Goal: Task Accomplishment & Management: Complete application form

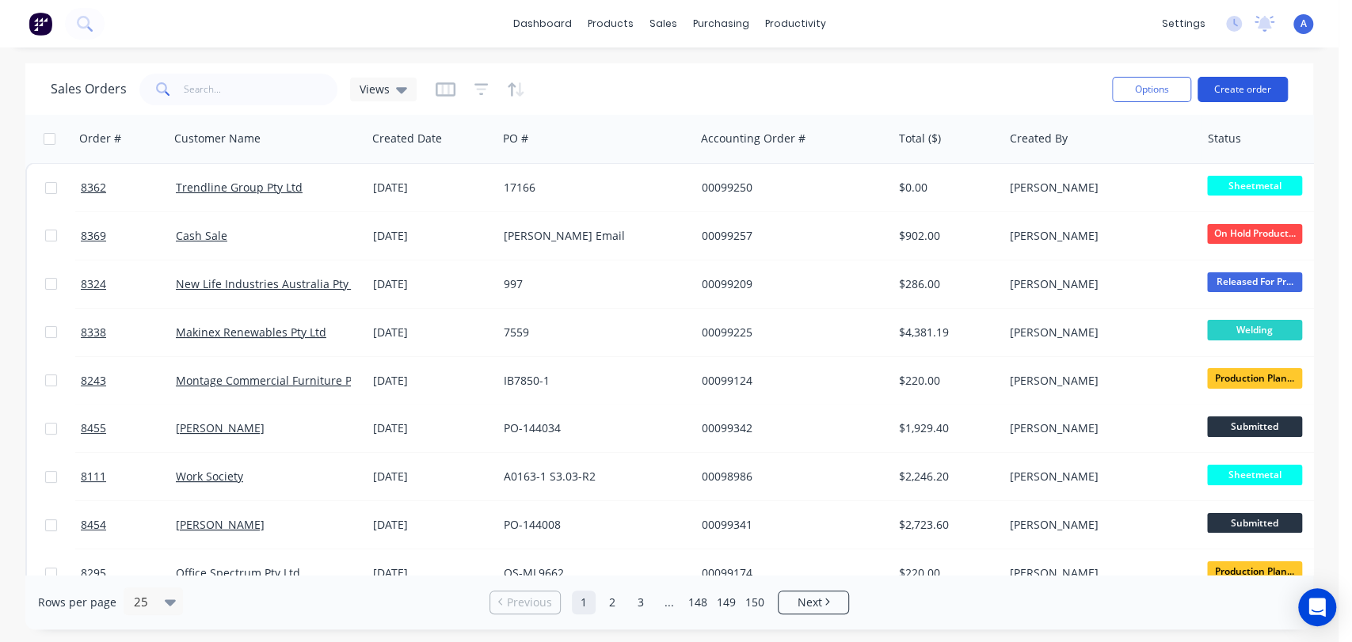
click at [1262, 87] on button "Create order" at bounding box center [1242, 89] width 90 height 25
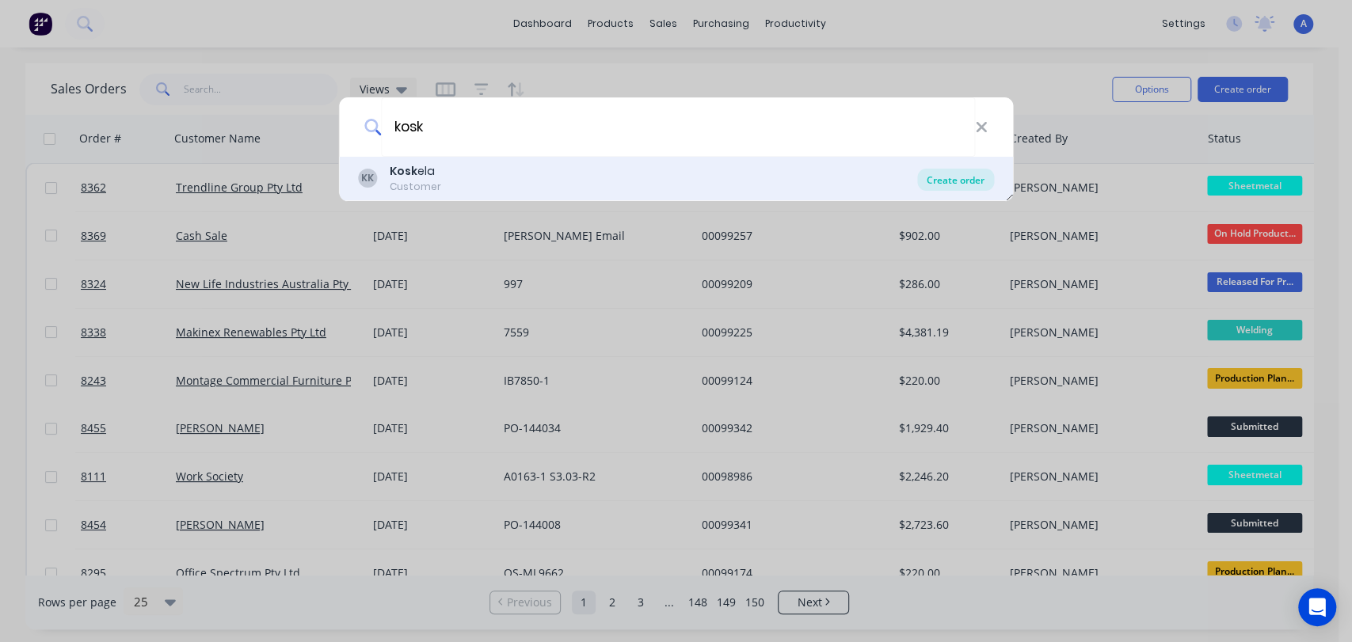
type input "kosk"
click at [948, 172] on div "Create order" at bounding box center [955, 180] width 77 height 22
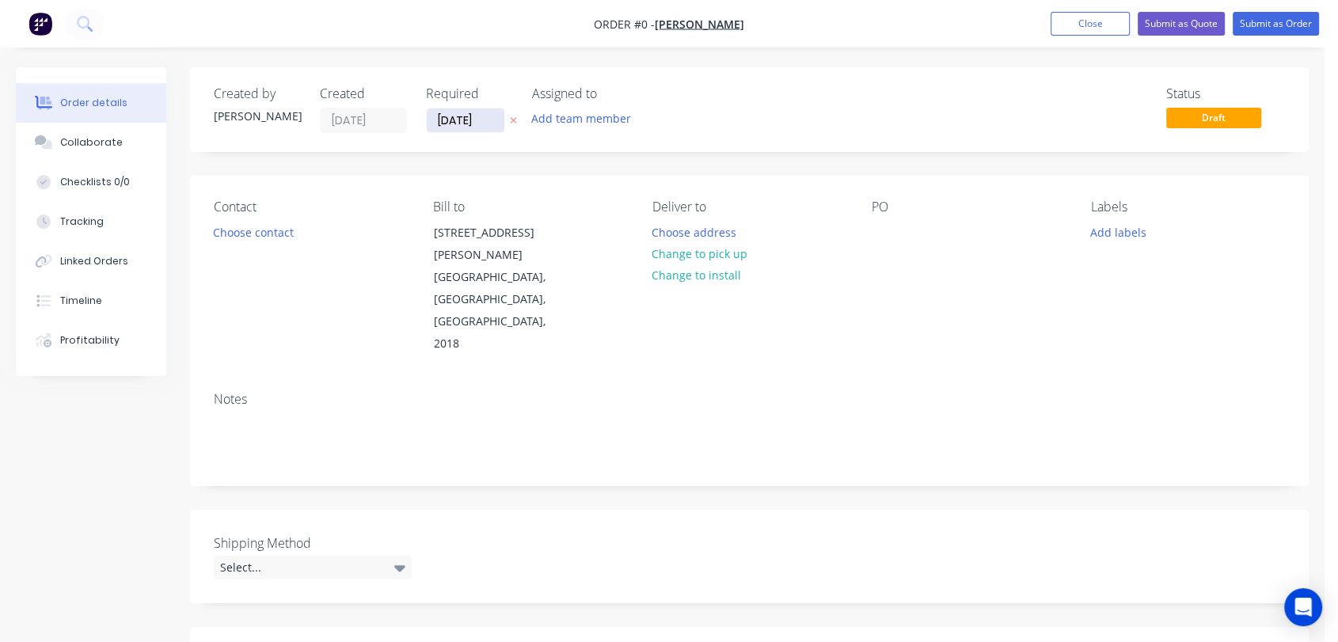
click at [485, 120] on input "[DATE]" at bounding box center [466, 121] width 78 height 24
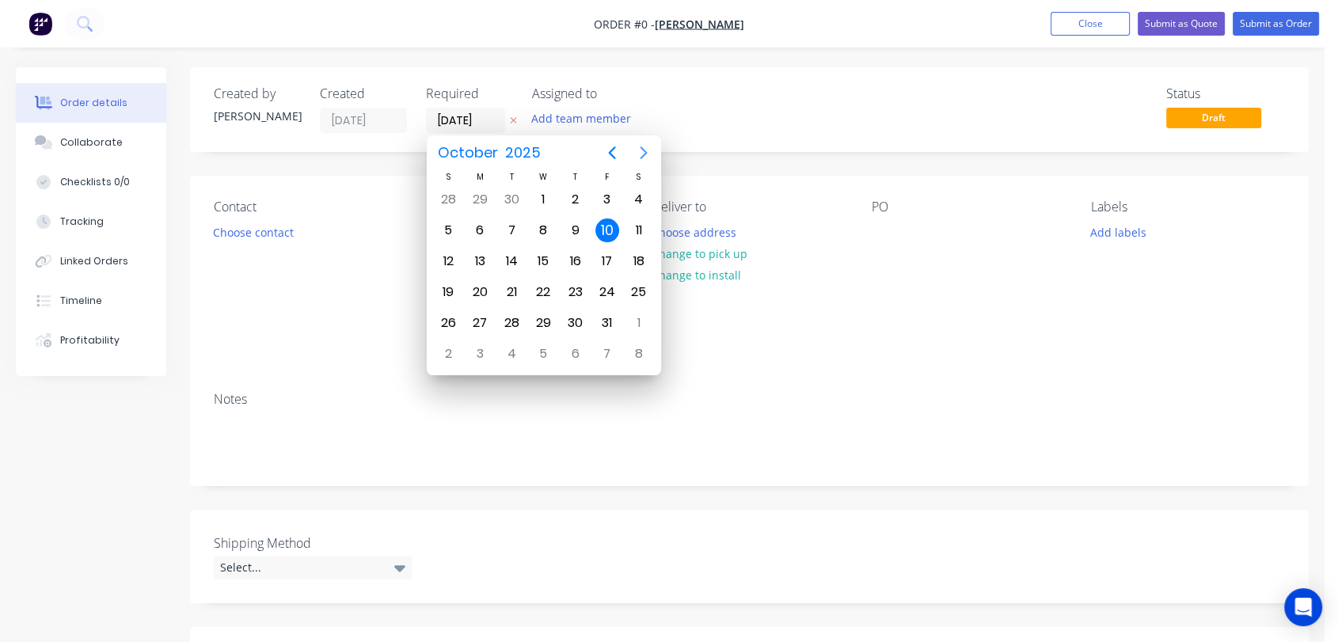
click at [642, 154] on icon "Next page" at bounding box center [643, 152] width 19 height 19
click at [548, 313] on div "31" at bounding box center [543, 323] width 24 height 24
type input "[DATE]"
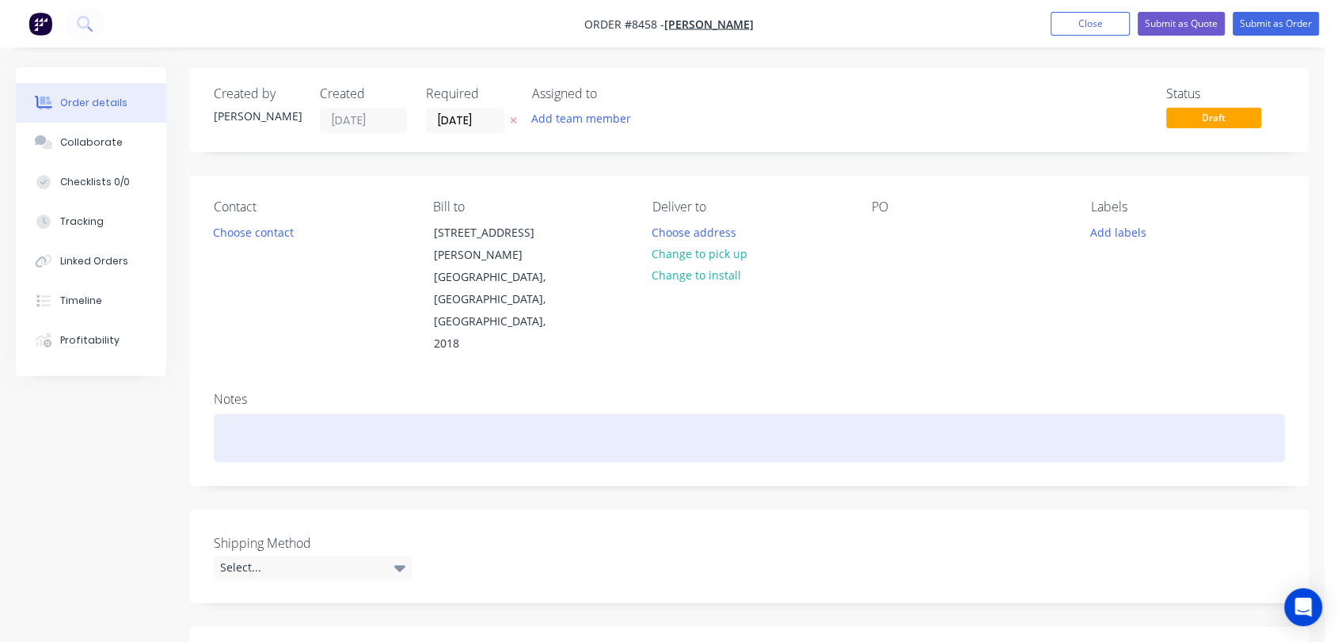
click at [260, 414] on div at bounding box center [750, 438] width 1072 height 48
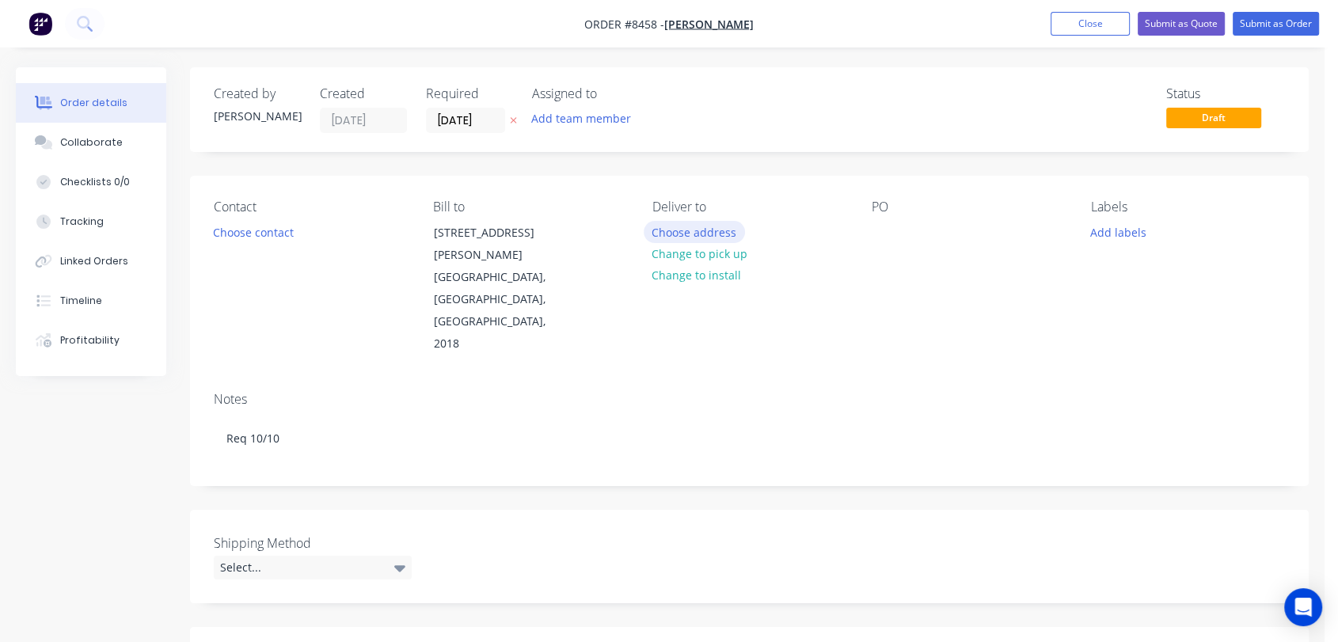
click at [690, 230] on button "Choose address" at bounding box center [694, 231] width 101 height 21
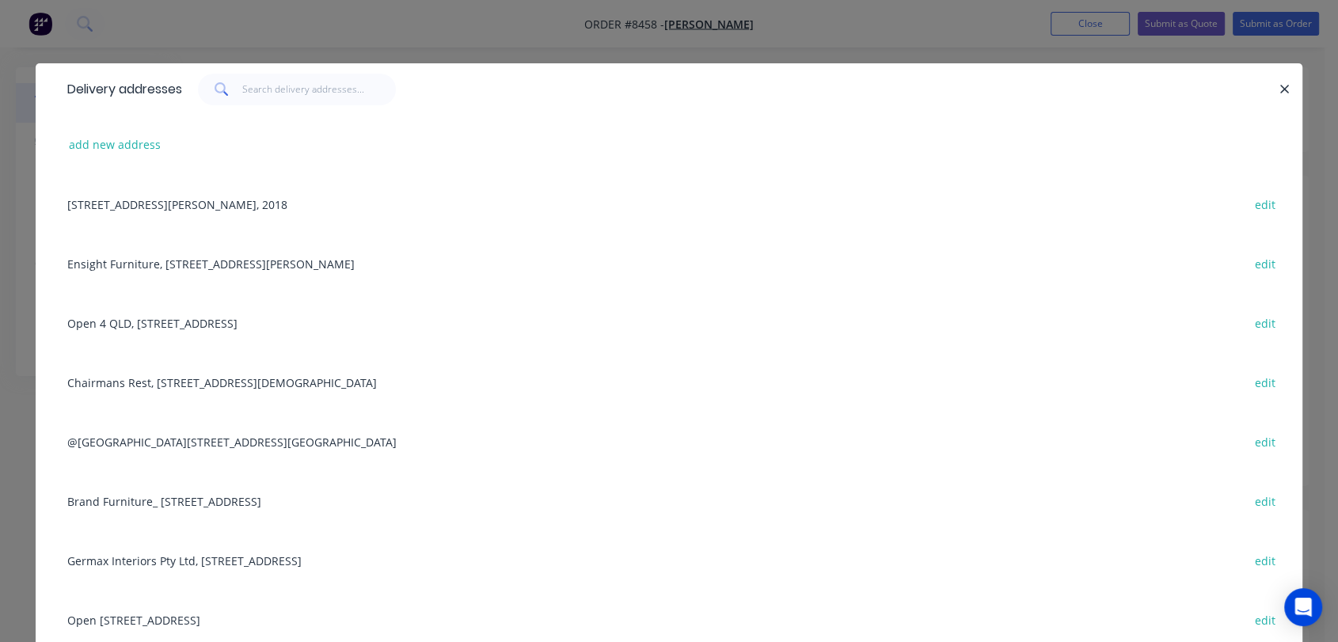
click at [204, 620] on div "Open [STREET_ADDRESS] edit" at bounding box center [669, 619] width 1220 height 59
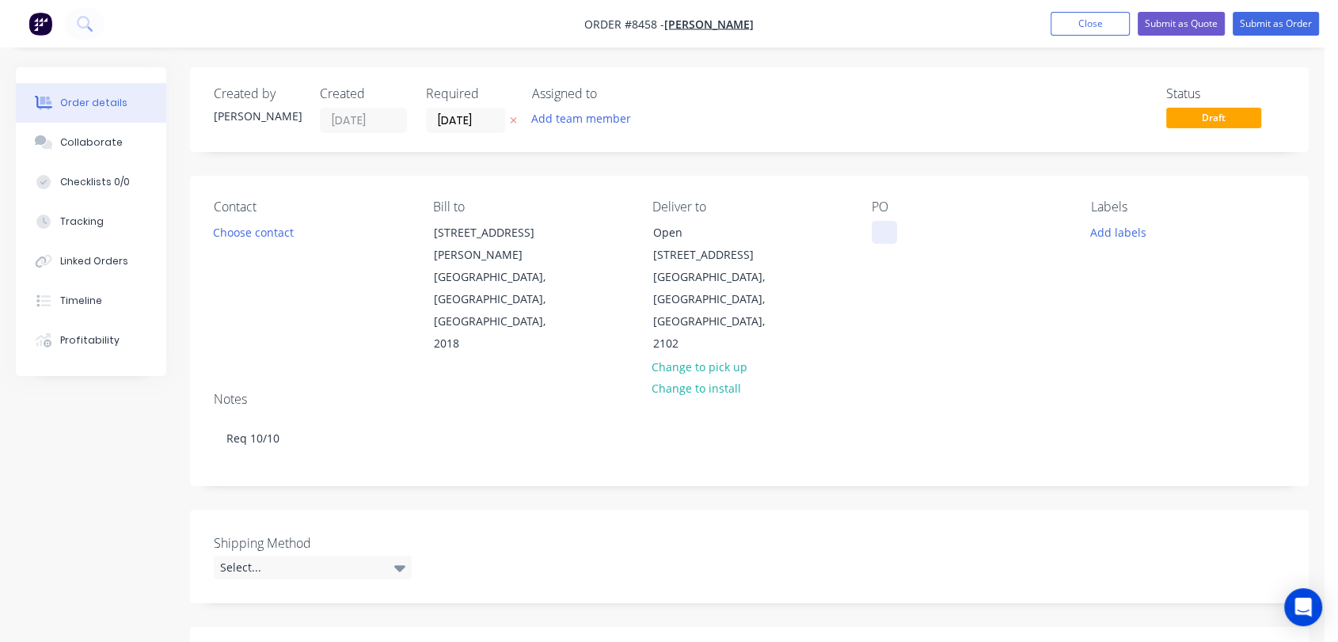
click at [881, 223] on div at bounding box center [884, 232] width 25 height 23
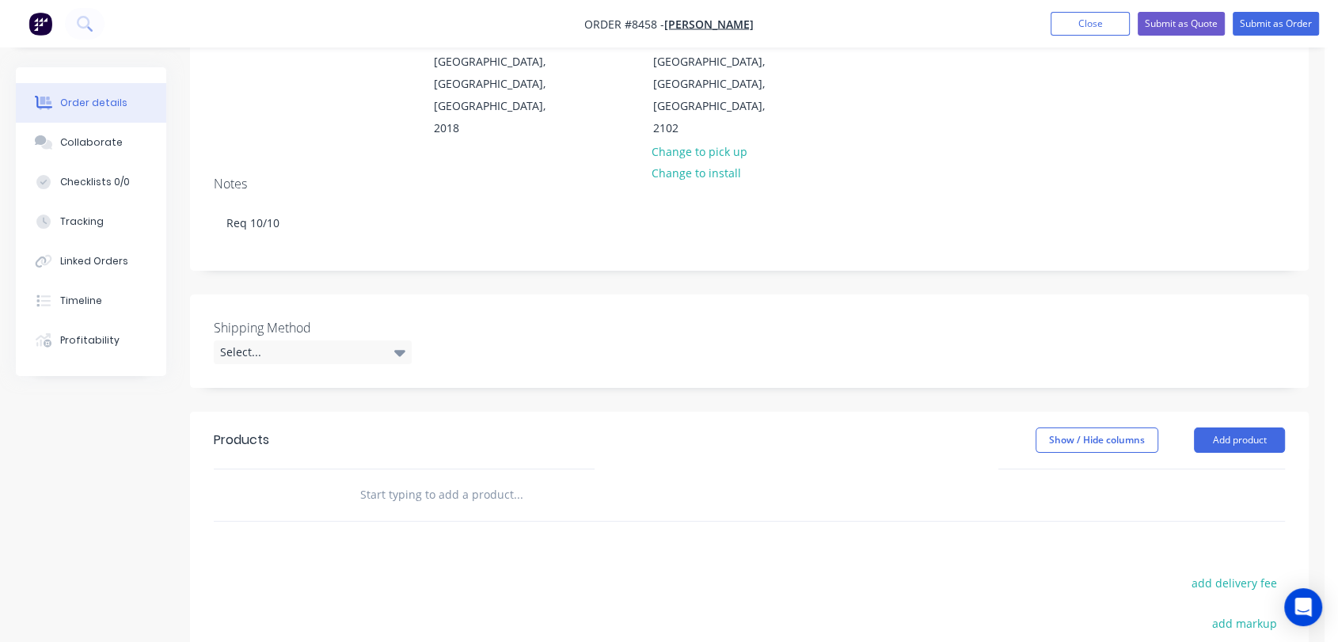
scroll to position [264, 0]
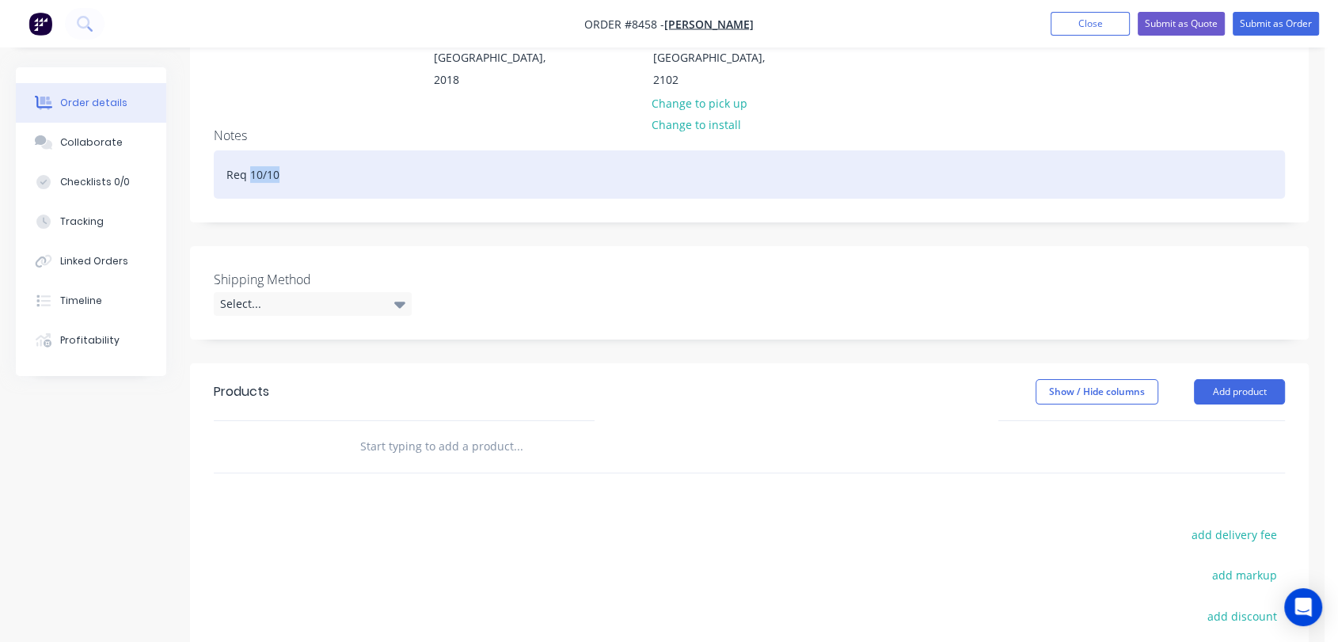
drag, startPoint x: 286, startPoint y: 128, endPoint x: 251, endPoint y: 131, distance: 35.0
click at [251, 150] on div "Req 10/10" at bounding box center [750, 174] width 1072 height 48
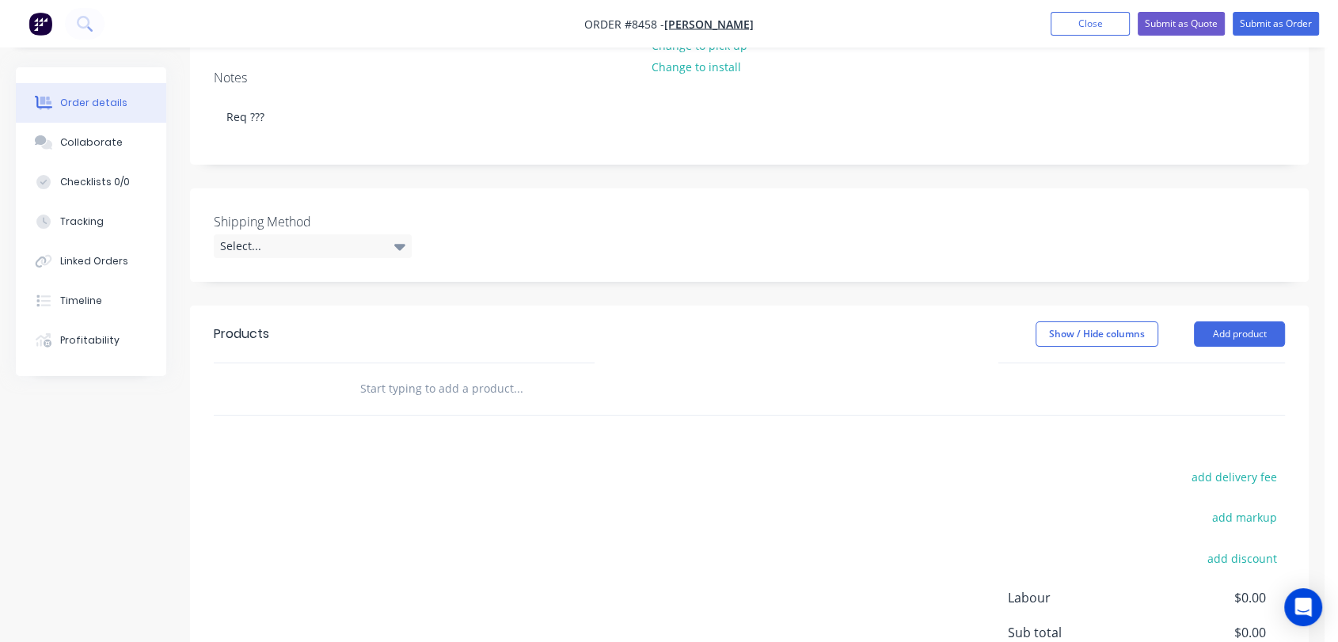
scroll to position [352, 0]
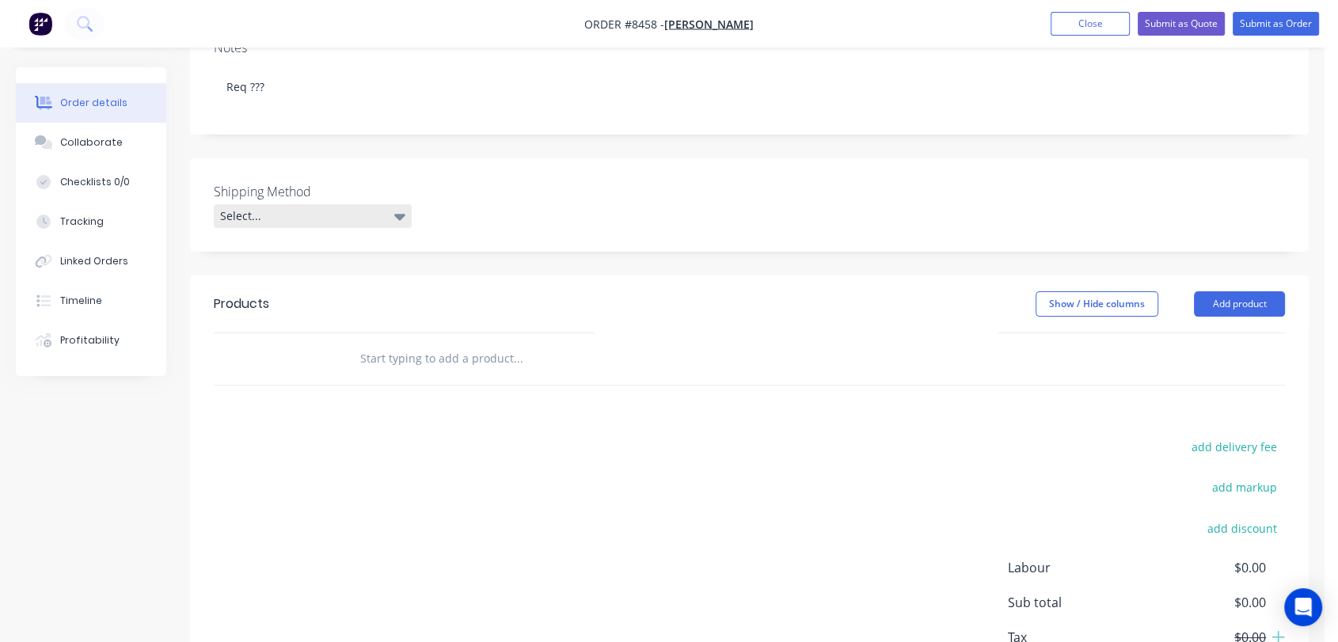
click at [320, 204] on div "Select..." at bounding box center [313, 216] width 198 height 24
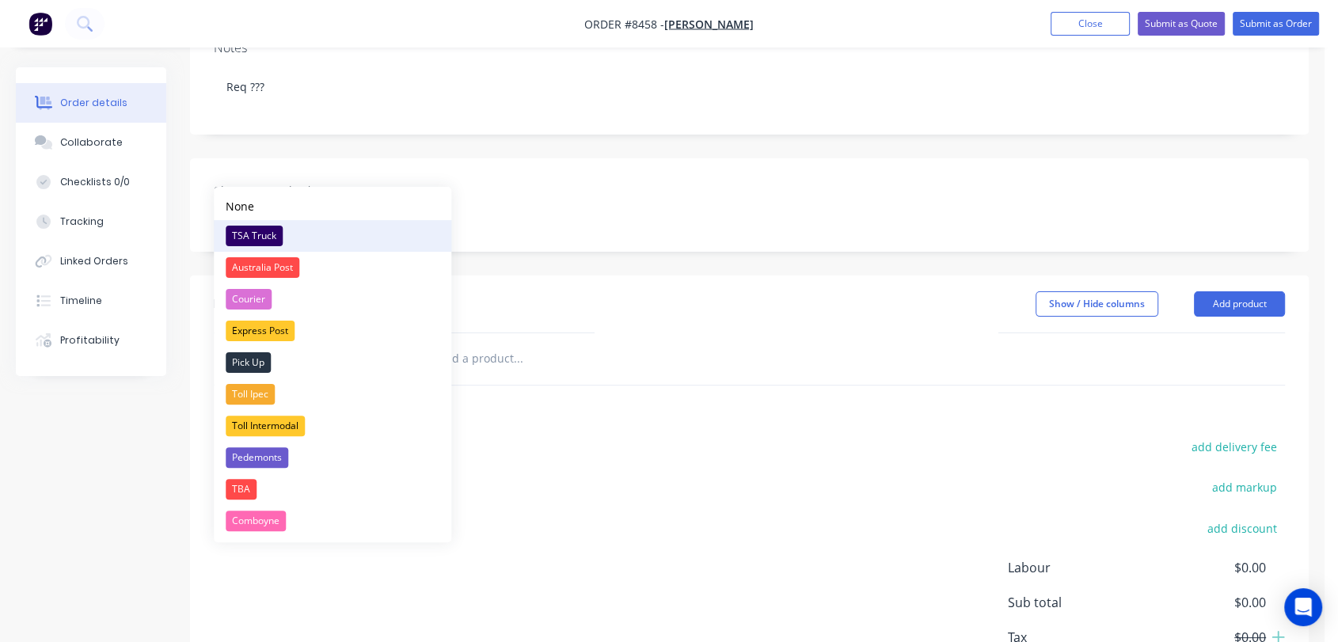
click at [273, 235] on div "TSA Truck" at bounding box center [254, 236] width 57 height 21
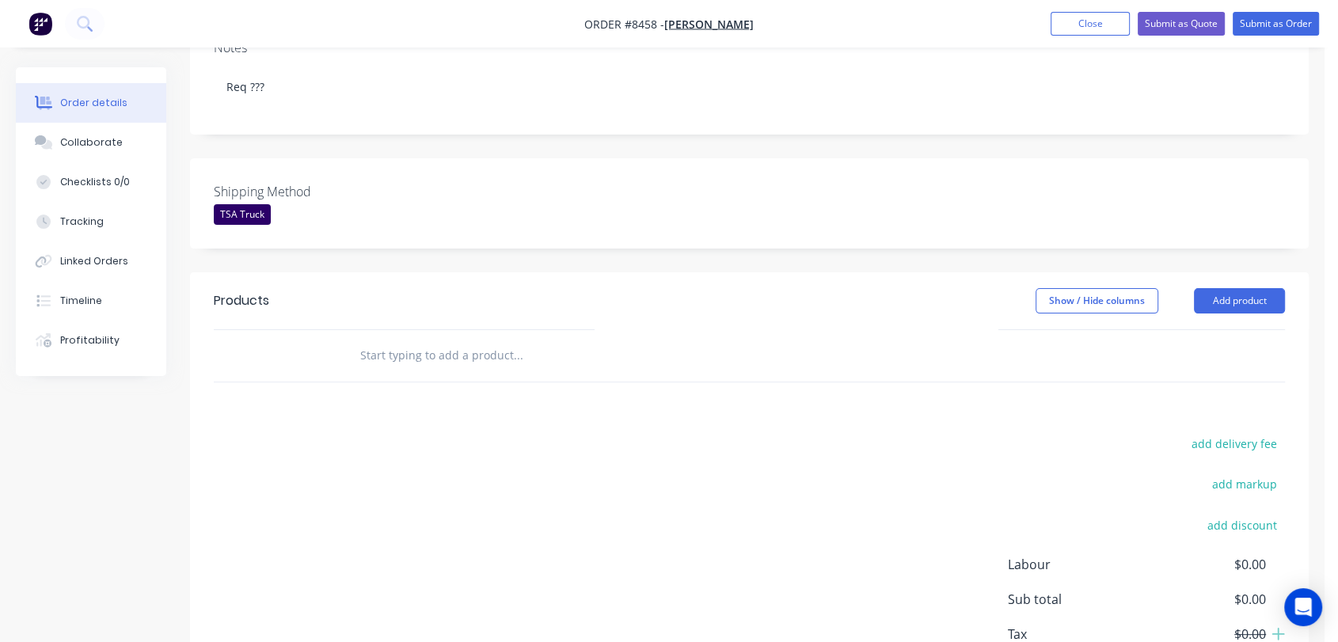
click at [486, 340] on input "text" at bounding box center [518, 356] width 317 height 32
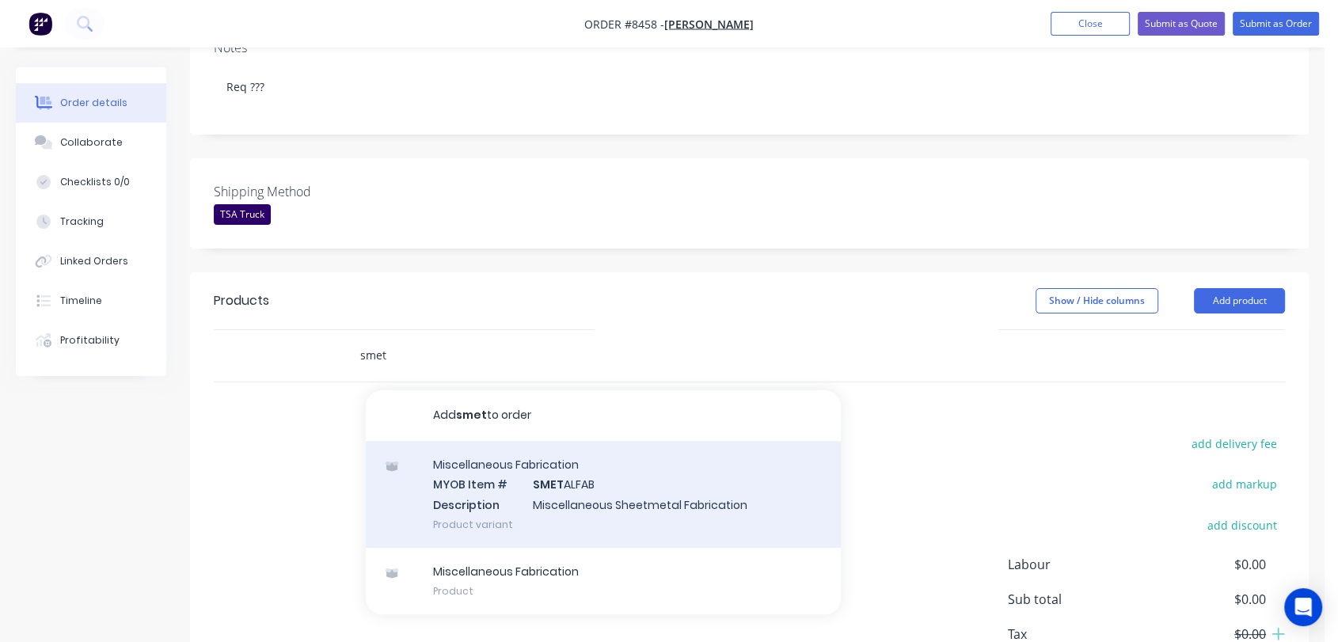
type input "smet"
click at [601, 451] on div "Miscellaneous Fabrication MYOB Item # SMET ALFAB Description Miscellaneous Shee…" at bounding box center [603, 494] width 475 height 107
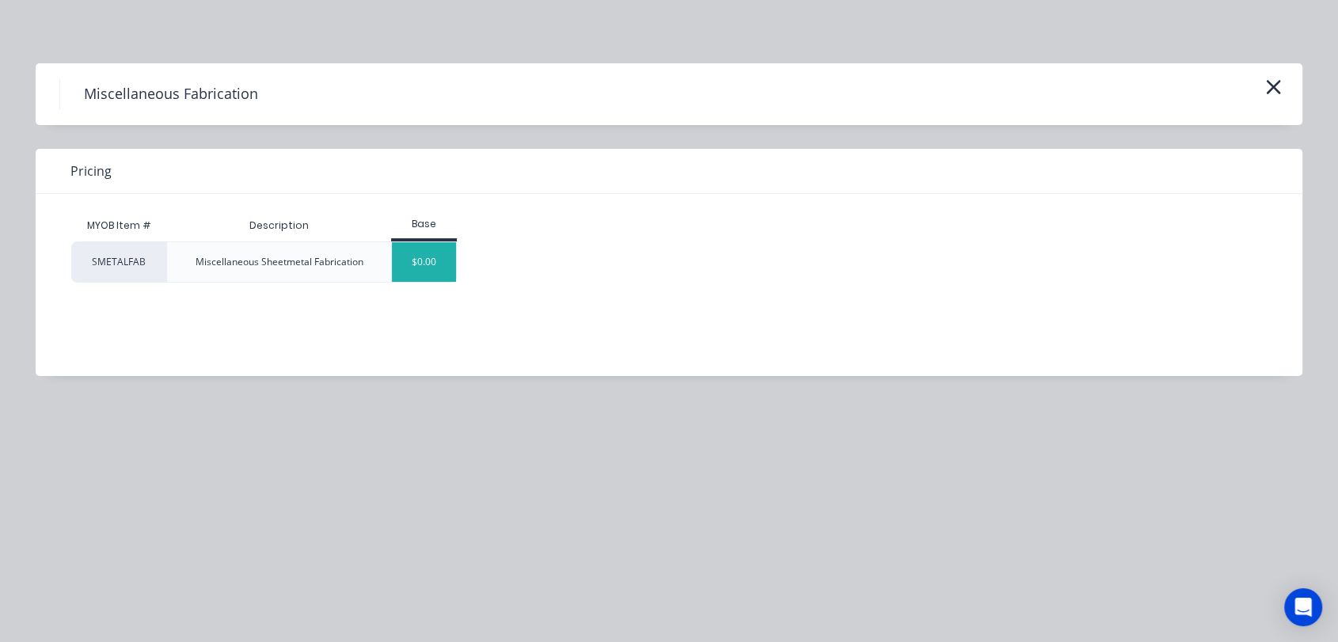
click at [434, 262] on div "$0.00" at bounding box center [424, 262] width 64 height 40
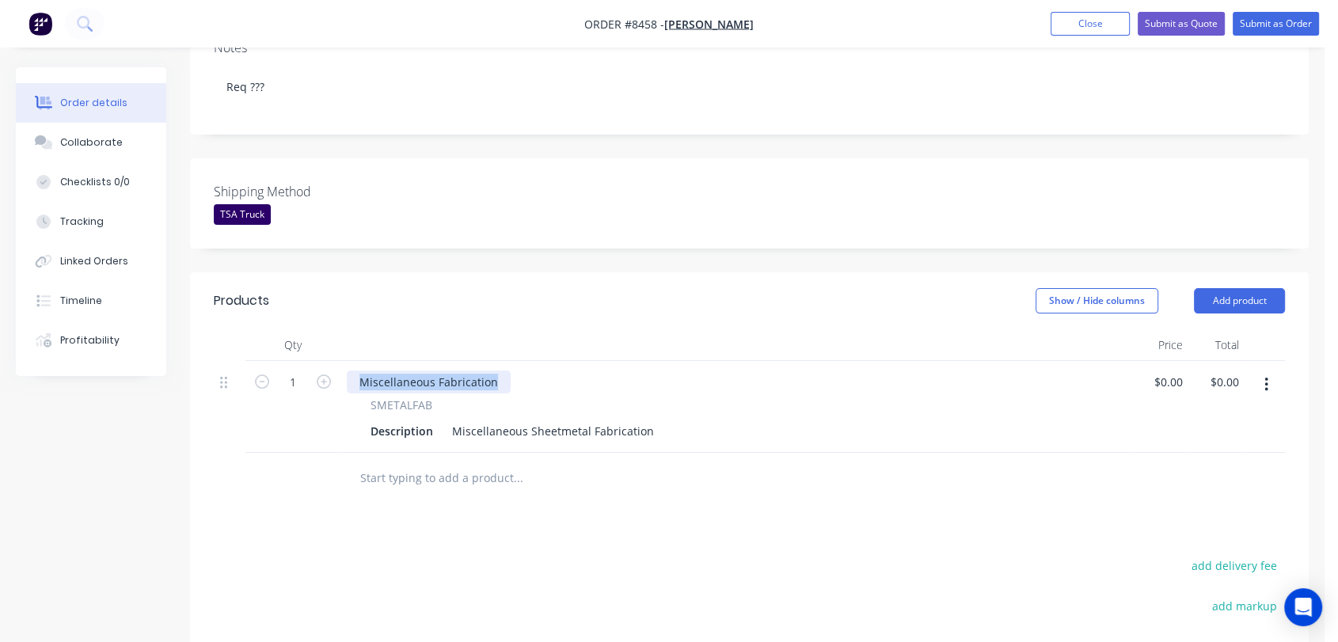
drag, startPoint x: 501, startPoint y: 339, endPoint x: 343, endPoint y: 310, distance: 160.3
click at [348, 329] on div "Qty Price Total 1 Miscellaneous Fabrication SMETALFAB Description Miscellaneous…" at bounding box center [750, 391] width 1072 height 124
click at [319, 375] on icon "button" at bounding box center [324, 382] width 14 height 14
type input "2"
drag, startPoint x: 449, startPoint y: 383, endPoint x: 756, endPoint y: 410, distance: 308.5
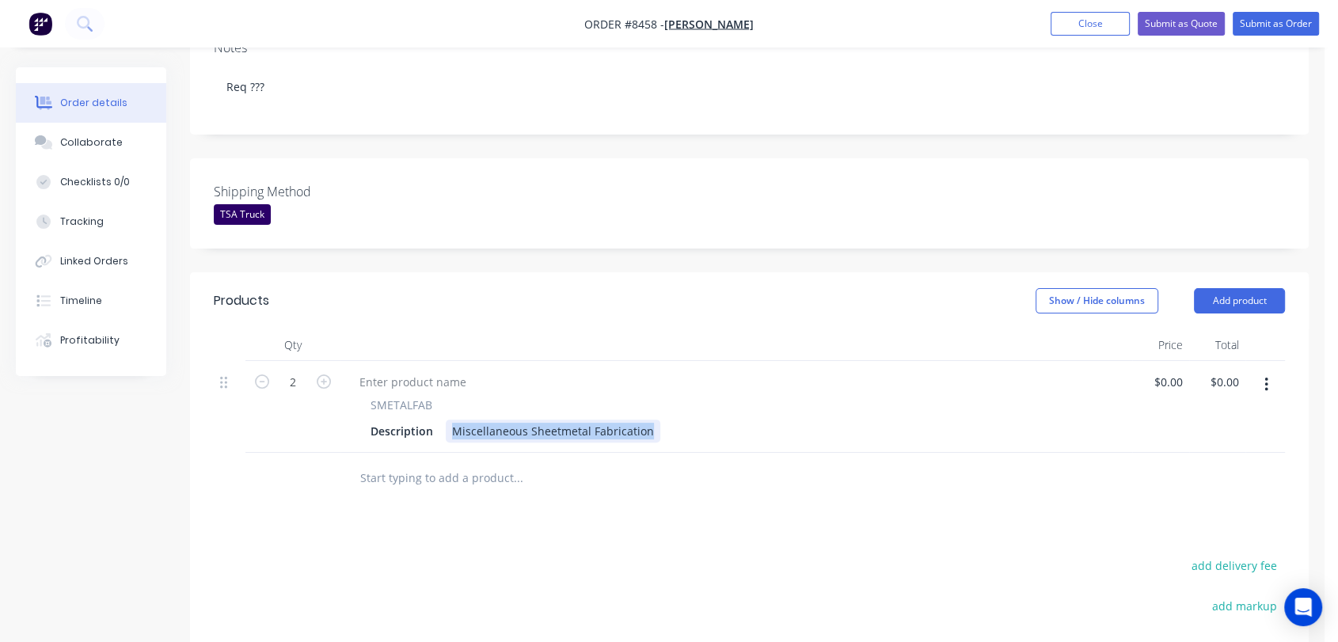
click at [756, 410] on div "Qty Price Total 2 SMETALFAB Description Miscellaneous Sheetmetal Fabrication $0…" at bounding box center [749, 416] width 1119 height 175
paste div
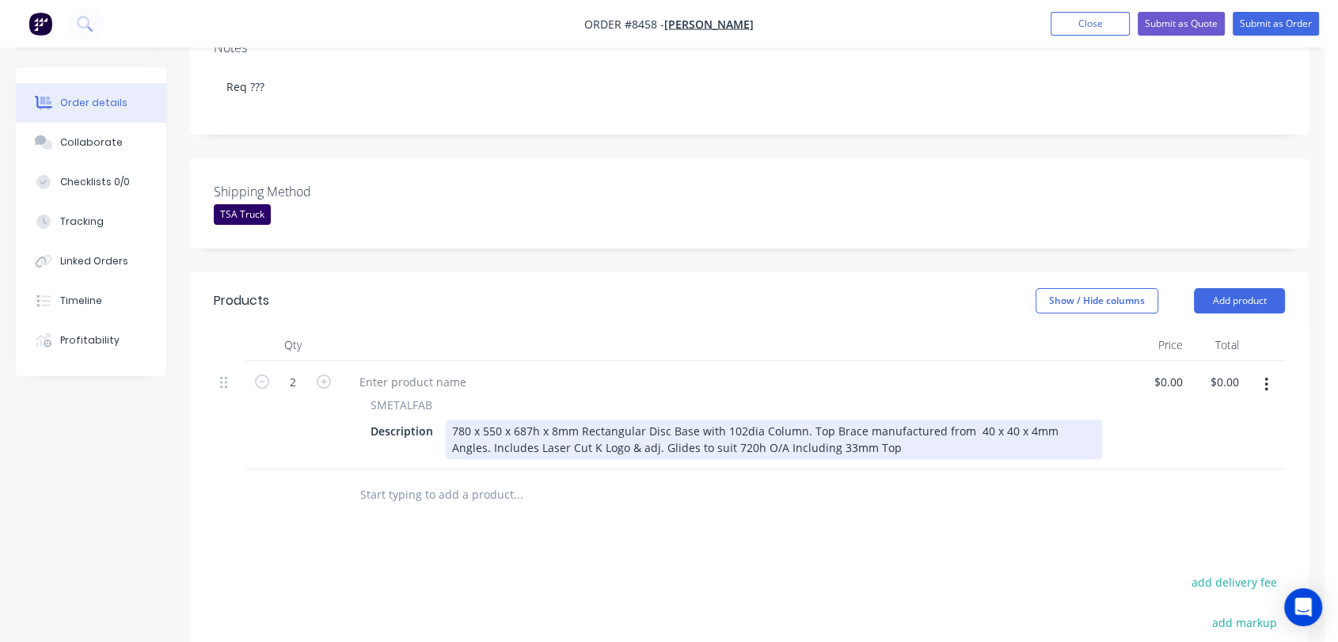
click at [524, 420] on div "780 x 550 x 687h x 8mm Rectangular Disc Base with 102dia Column. Top Brace manu…" at bounding box center [774, 440] width 657 height 40
drag, startPoint x: 665, startPoint y: 386, endPoint x: 645, endPoint y: 388, distance: 19.9
click at [645, 420] on div "780 x 550 x 617h x 8mm Rectangular Disc Base with 102dia Column. Top Brace manu…" at bounding box center [774, 440] width 657 height 40
click at [701, 420] on div "780 x 550 x 617h x 8mm Rectangular Base with 102dia Column. Top Brace manufactu…" at bounding box center [774, 440] width 657 height 40
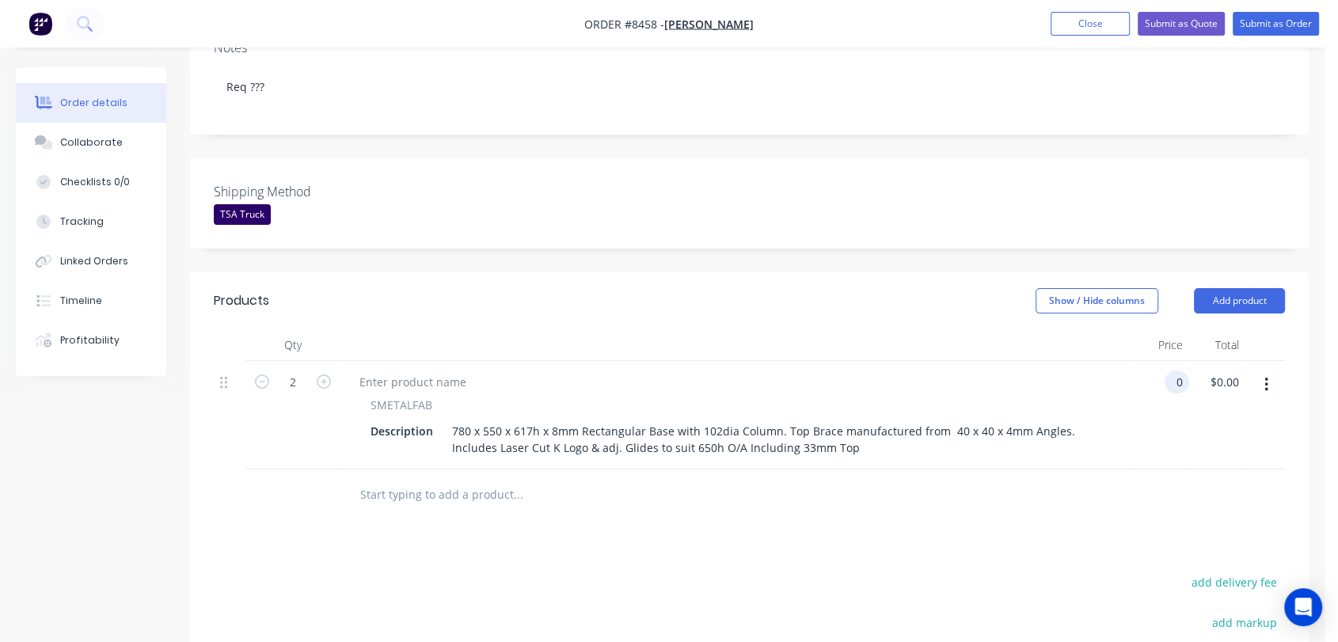
type input "$0.00"
click at [487, 479] on input "text" at bounding box center [518, 495] width 317 height 32
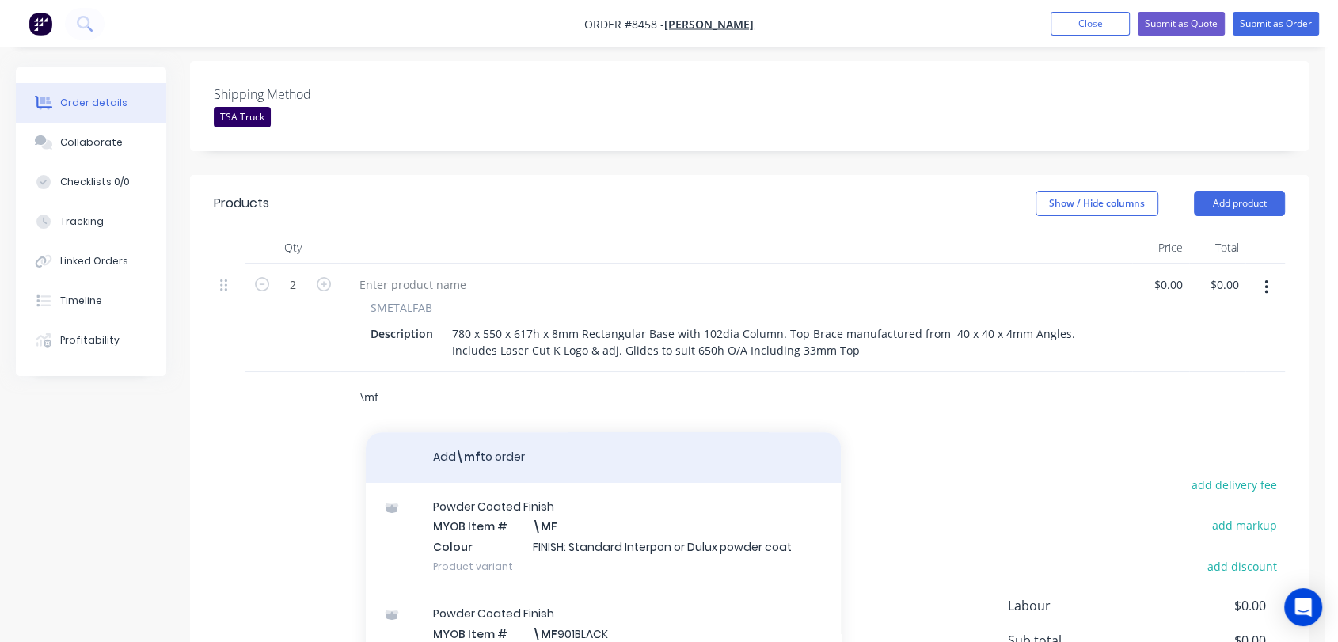
scroll to position [527, 0]
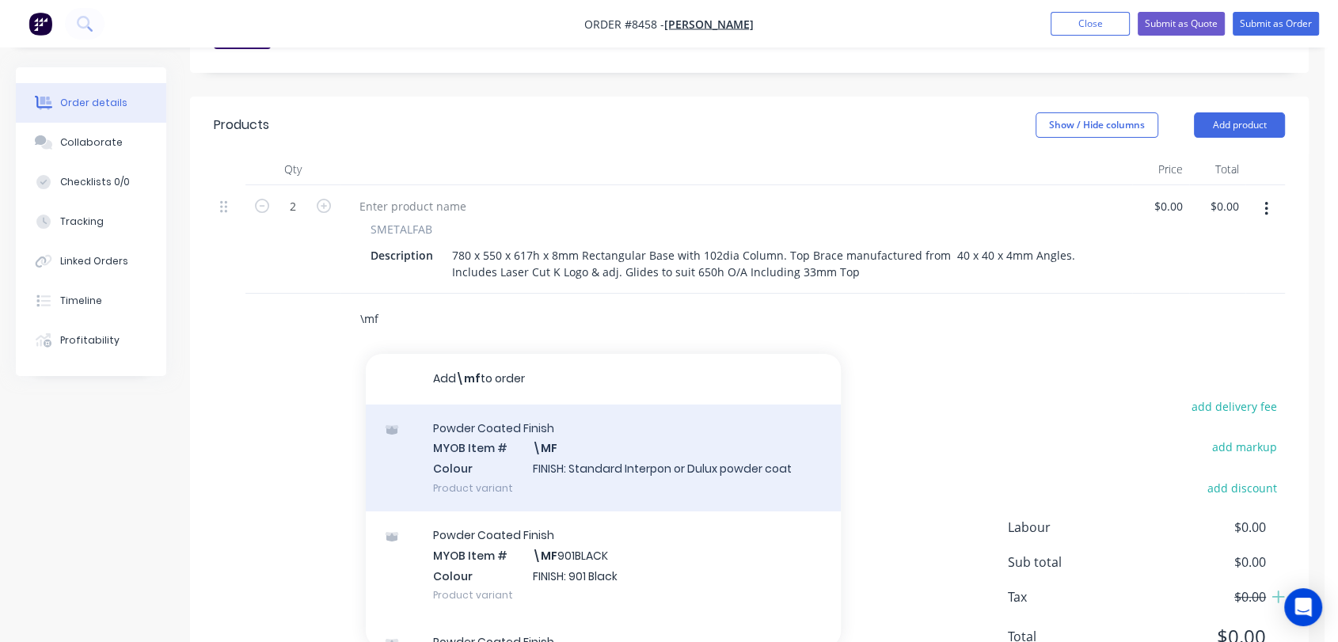
type input "\mf"
click at [584, 419] on div "Powder Coated Finish MYOB Item # \MF Colour FINISH: Standard Interpon or Dulux …" at bounding box center [603, 458] width 475 height 107
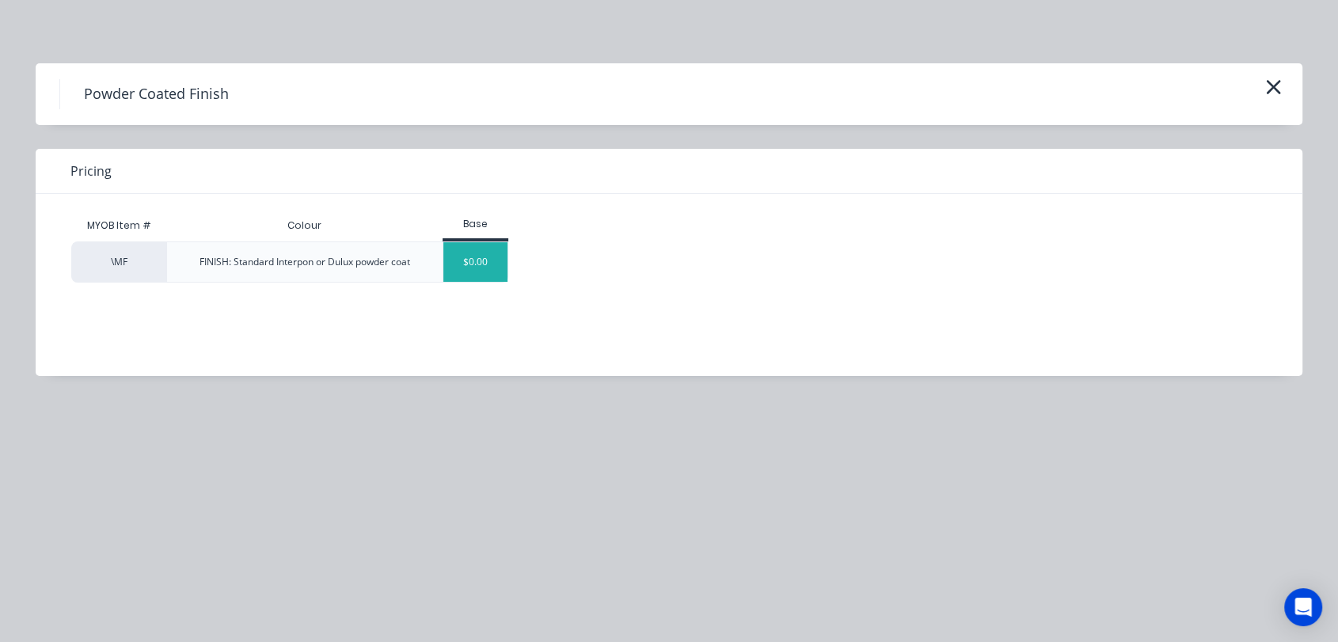
click at [476, 265] on div "$0.00" at bounding box center [476, 262] width 64 height 40
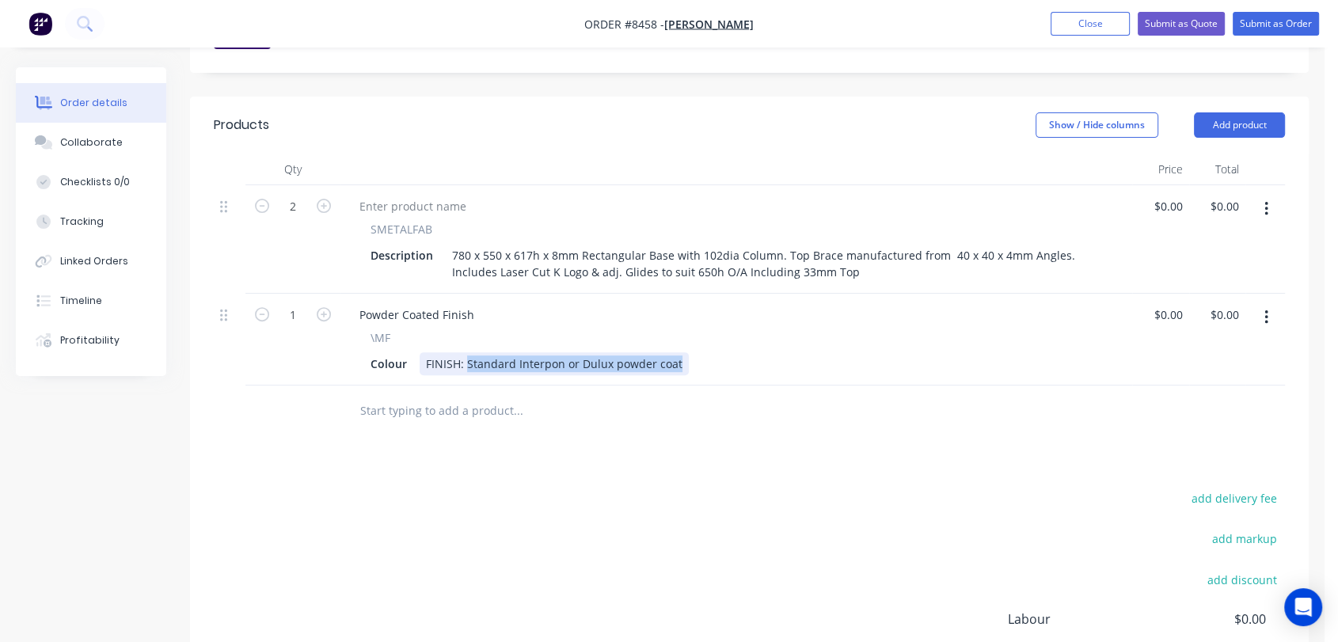
drag, startPoint x: 466, startPoint y: 322, endPoint x: 828, endPoint y: 352, distance: 363.2
click at [828, 352] on div "Qty Price Total 2 SMETALFAB Description 780 x 550 x 617h x 8mm Rectangular Base…" at bounding box center [749, 296] width 1119 height 284
type input "$0.00"
click at [435, 395] on input "text" at bounding box center [518, 411] width 317 height 32
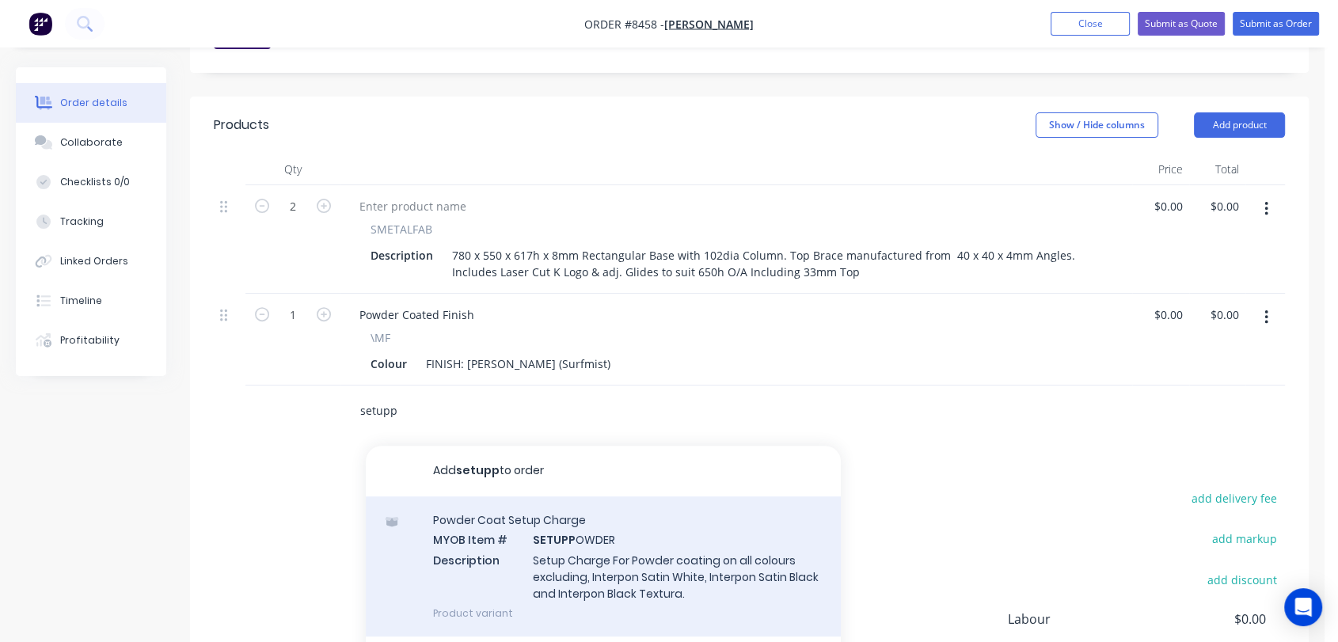
type input "setupp"
click at [558, 524] on div "Powder Coat Setup Charge MYOB Item # SETUPP OWDER Description Setup Charge For …" at bounding box center [603, 567] width 475 height 140
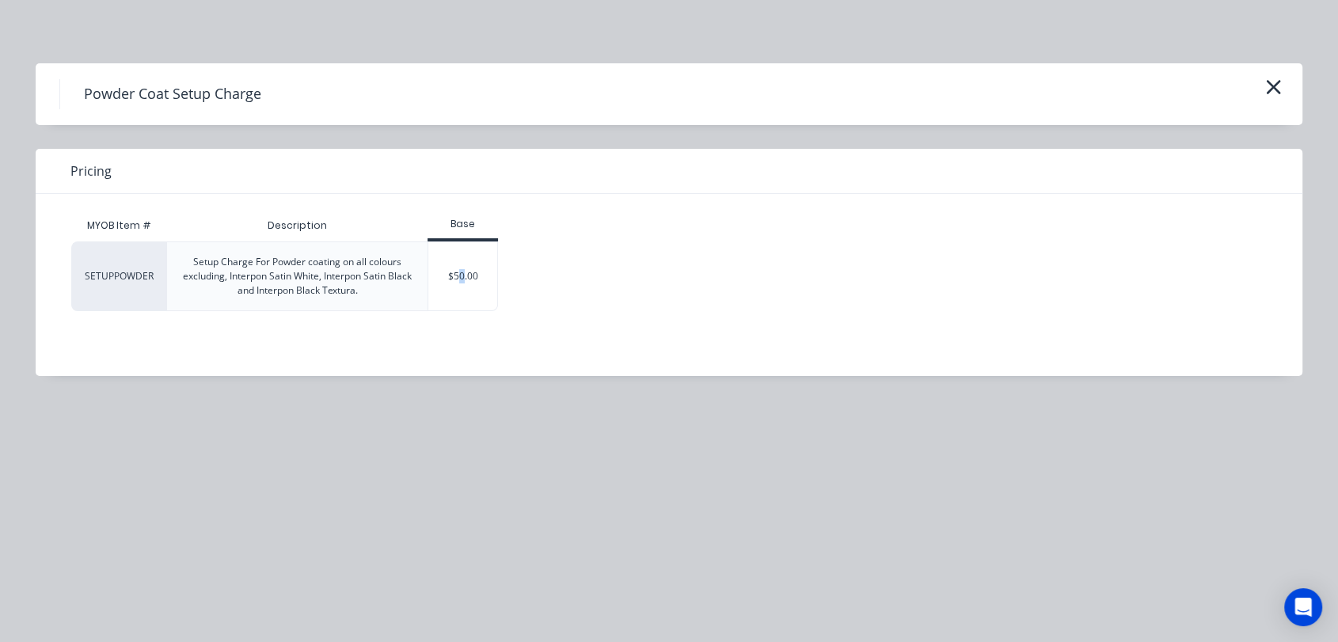
drag, startPoint x: 461, startPoint y: 276, endPoint x: 463, endPoint y: 297, distance: 21.4
click at [463, 276] on div "$50.00" at bounding box center [462, 276] width 69 height 68
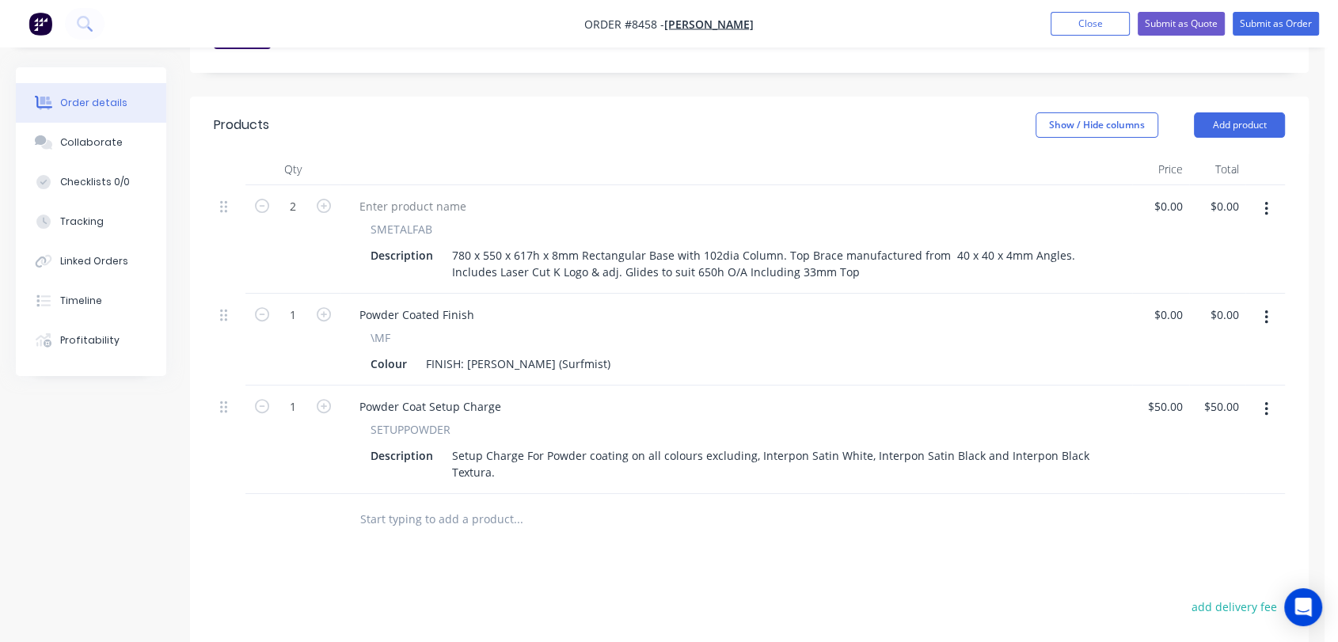
click at [438, 504] on input "text" at bounding box center [518, 520] width 317 height 32
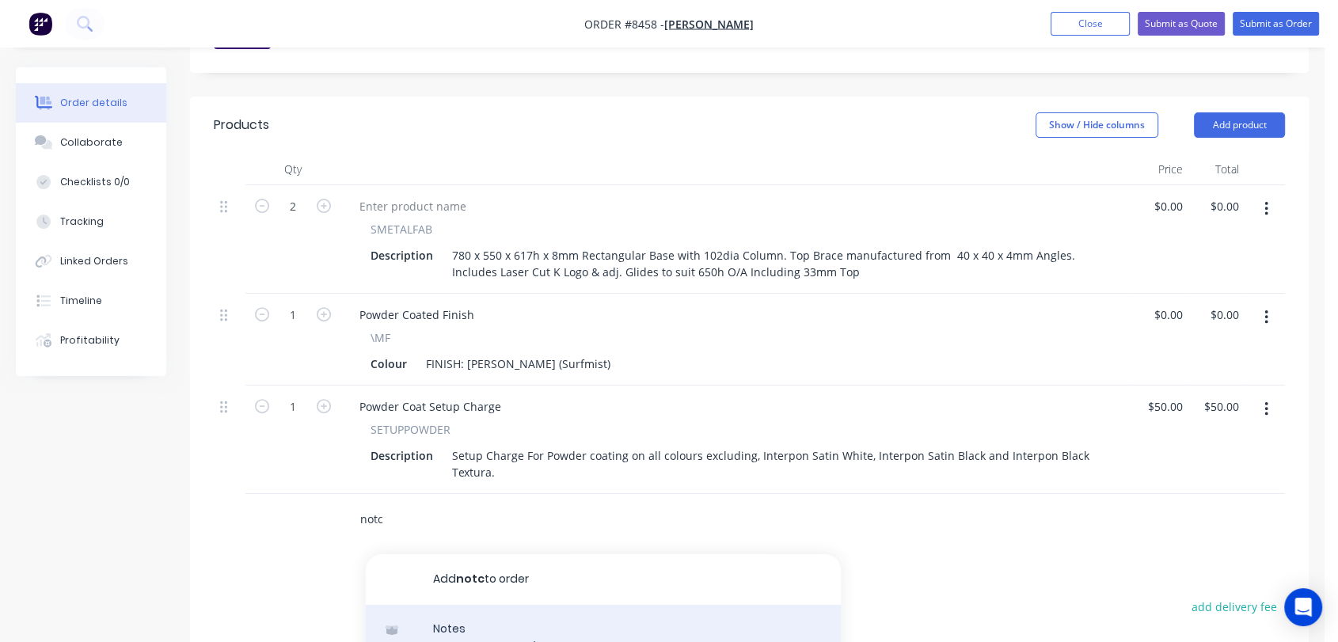
type input "notc"
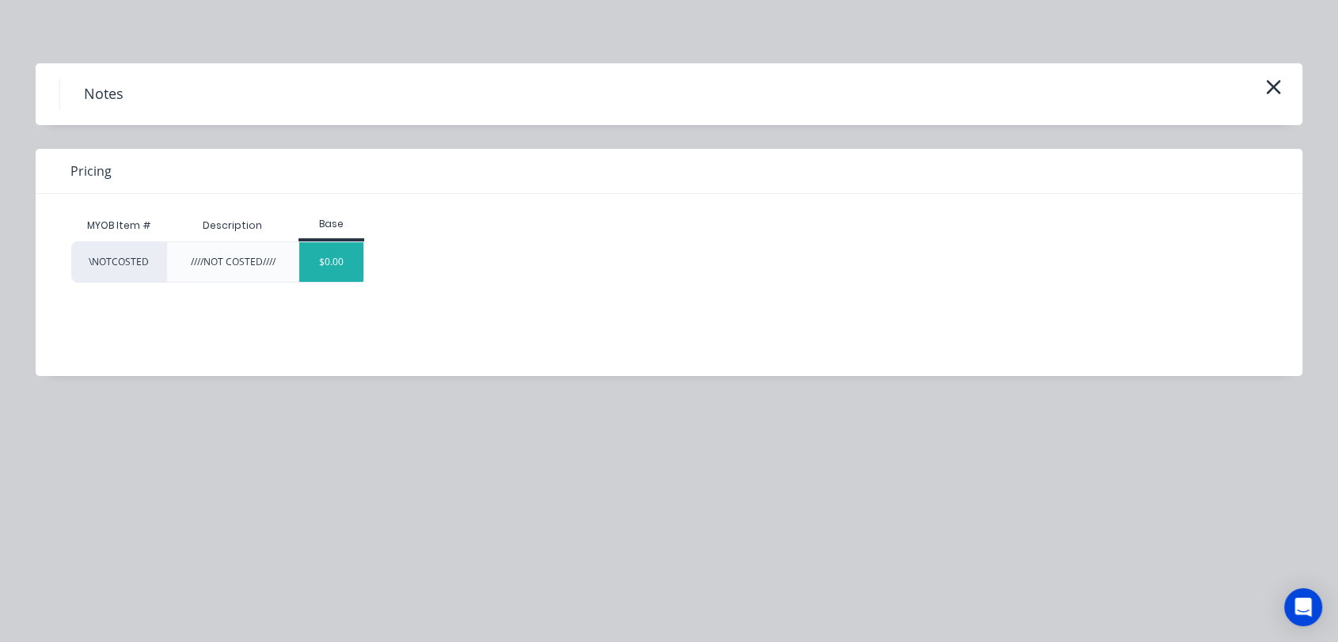
click at [350, 268] on div "$0.00" at bounding box center [331, 262] width 64 height 40
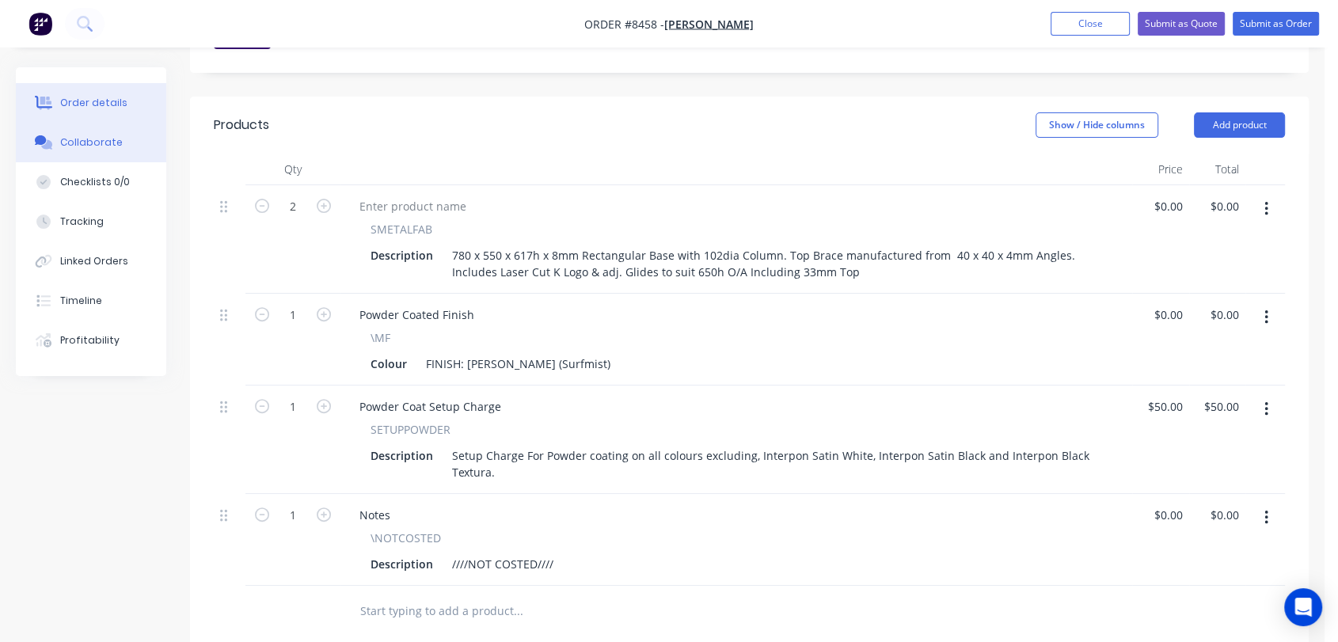
click at [107, 139] on div "Collaborate" at bounding box center [91, 142] width 63 height 14
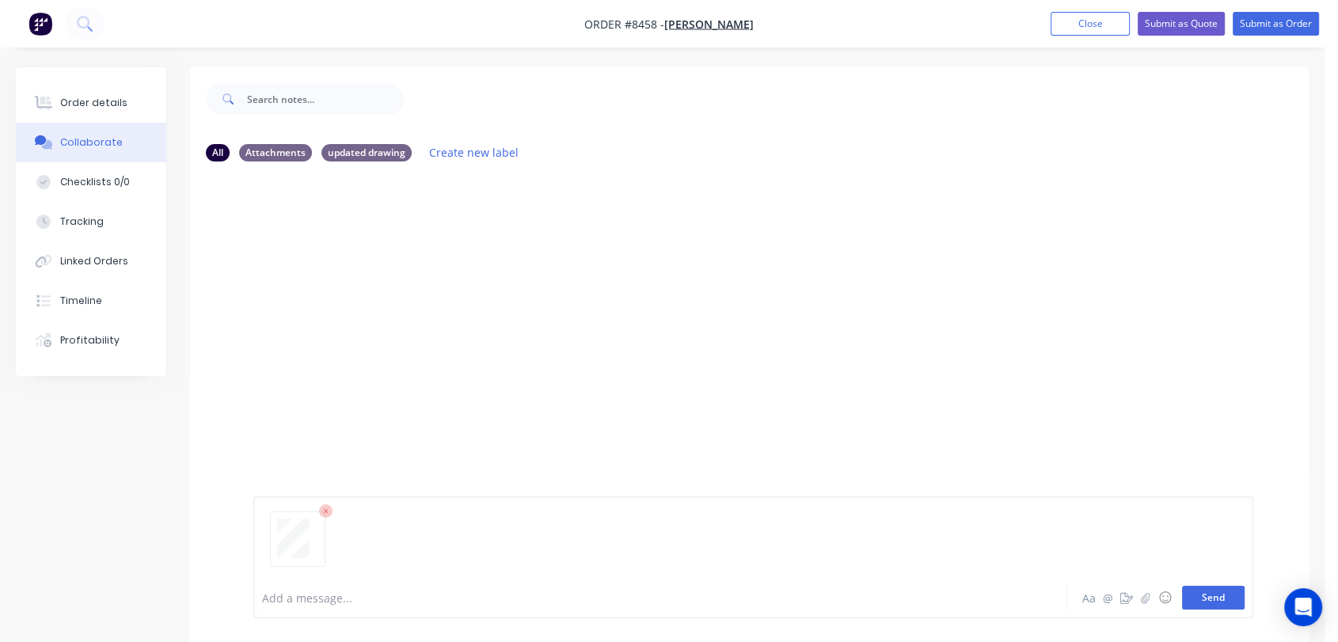
click at [1221, 600] on button "Send" at bounding box center [1213, 598] width 63 height 24
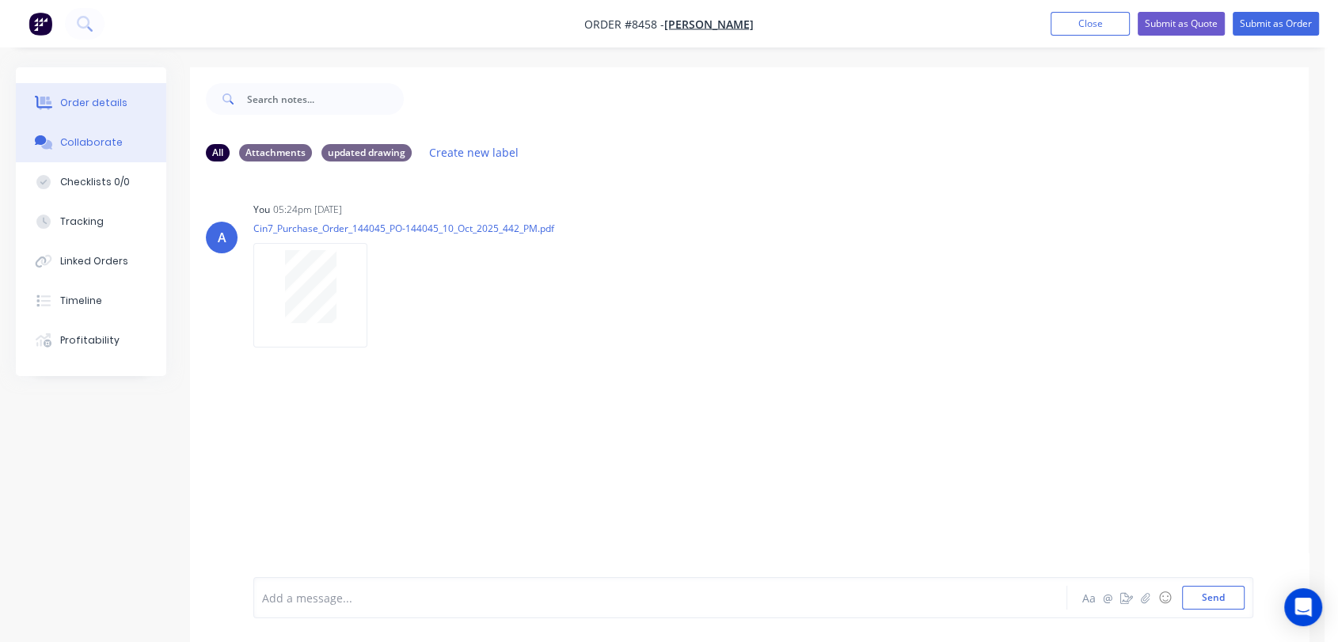
drag, startPoint x: 86, startPoint y: 103, endPoint x: 101, endPoint y: 108, distance: 16.5
click at [86, 103] on div "Order details" at bounding box center [93, 103] width 67 height 14
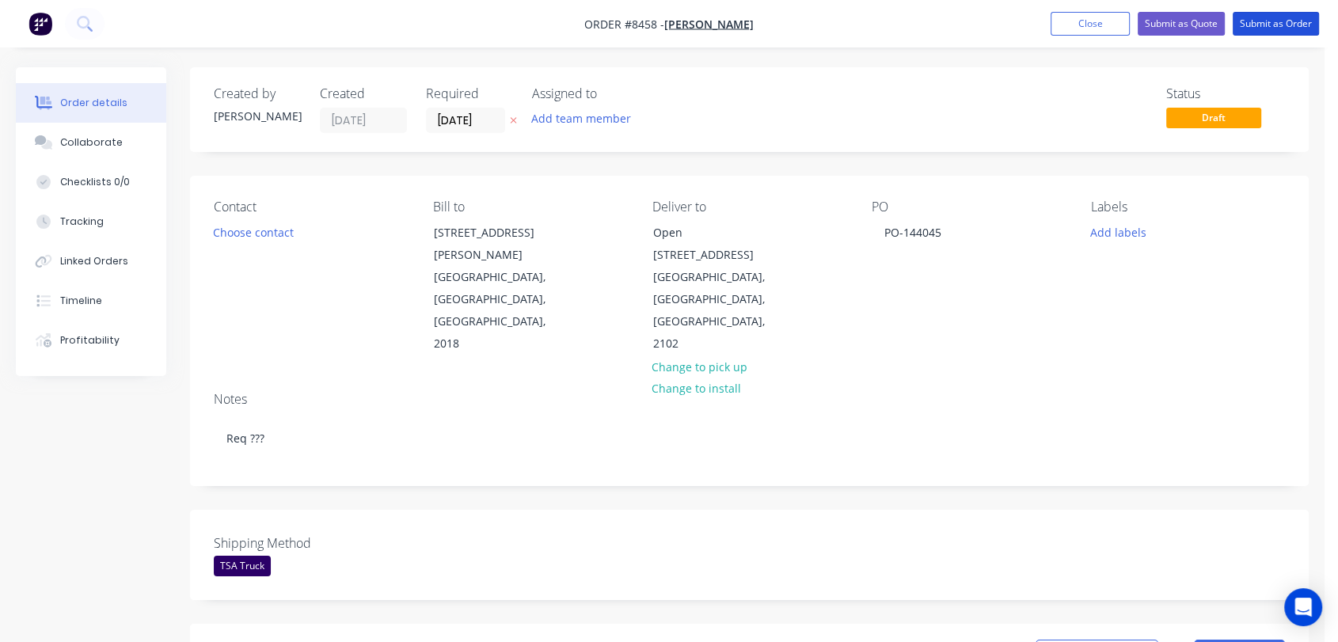
drag, startPoint x: 1285, startPoint y: 28, endPoint x: 1215, endPoint y: 54, distance: 75.2
click at [1285, 27] on button "Submit as Order" at bounding box center [1276, 24] width 86 height 24
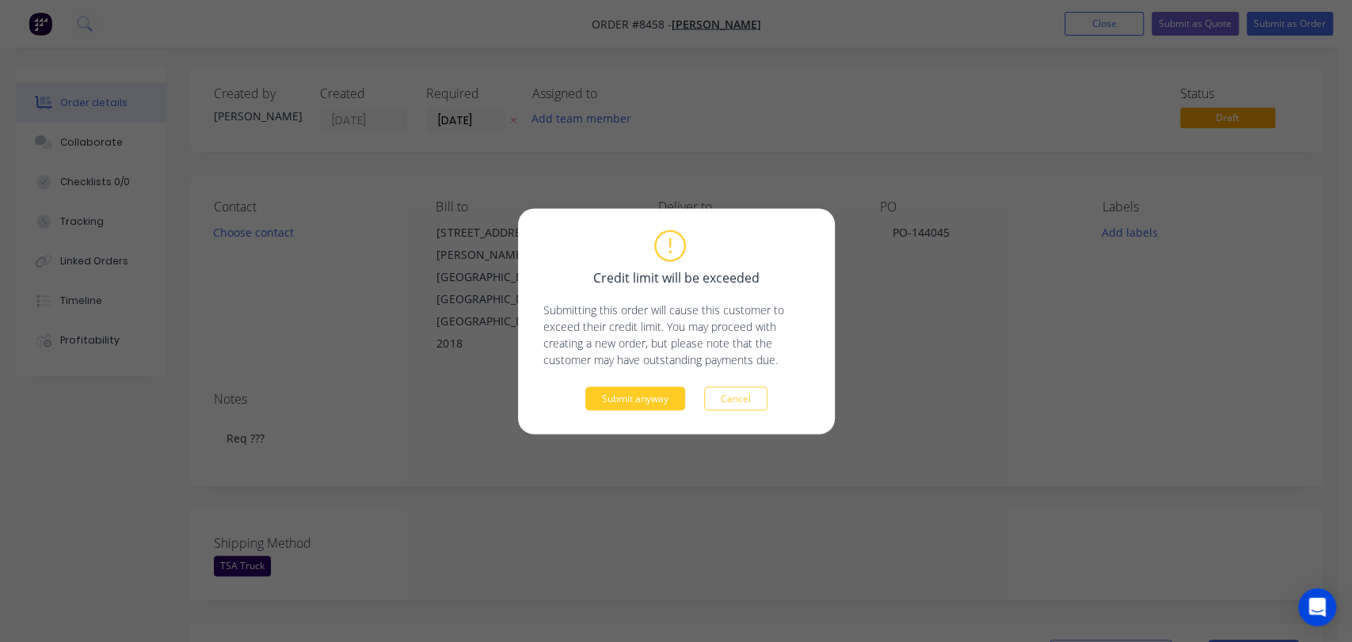
click at [634, 396] on button "Submit anyway" at bounding box center [635, 398] width 100 height 24
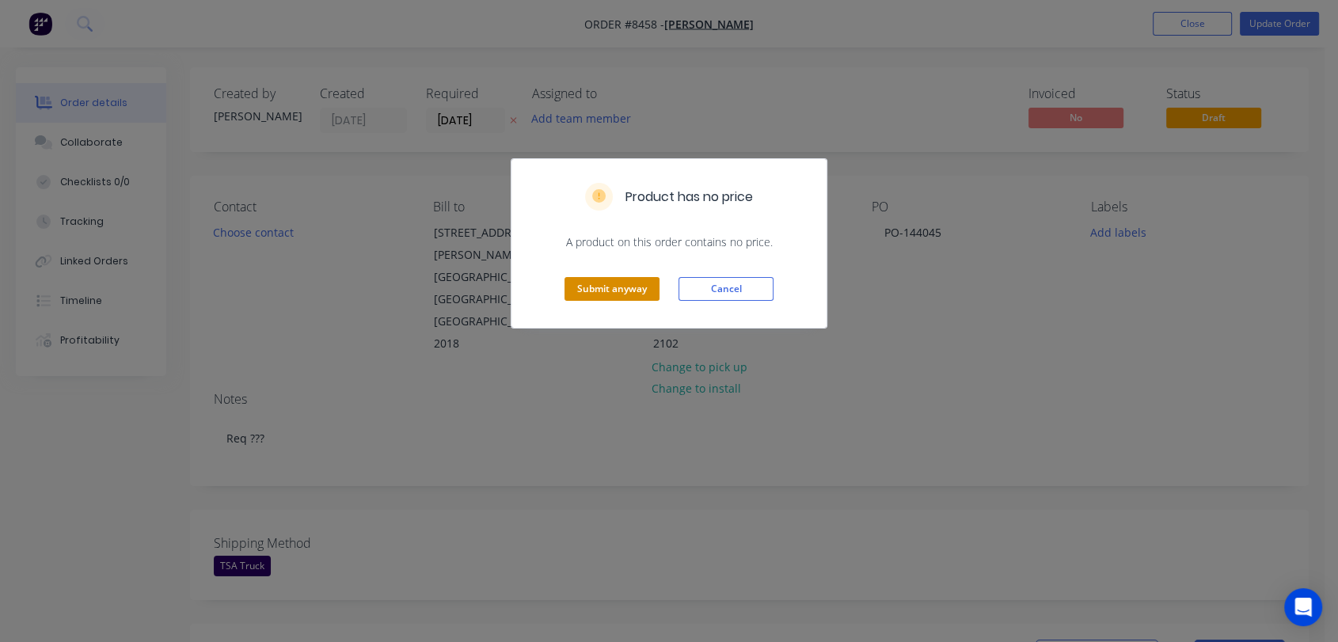
click at [604, 283] on button "Submit anyway" at bounding box center [612, 289] width 95 height 24
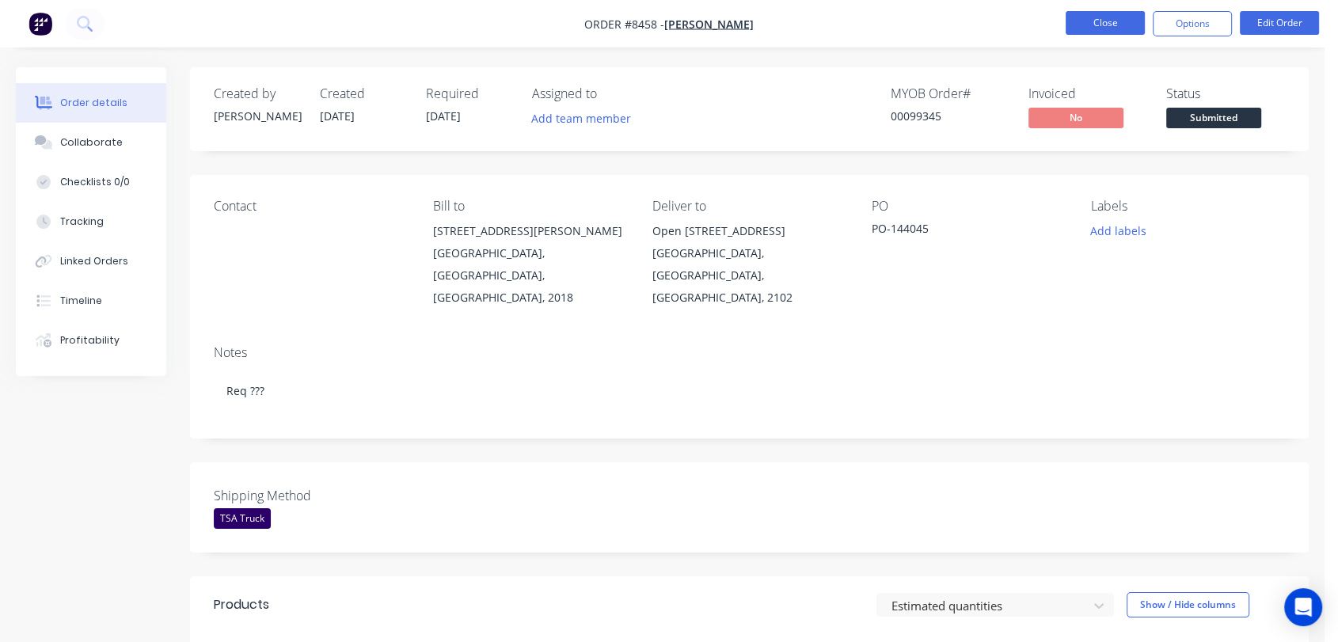
click at [1118, 27] on button "Close" at bounding box center [1105, 23] width 79 height 24
